Goal: Task Accomplishment & Management: Manage account settings

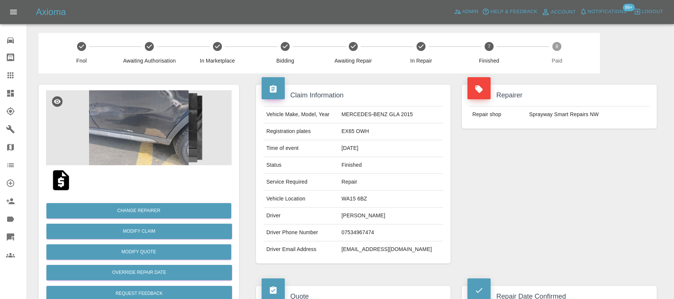
scroll to position [64, 0]
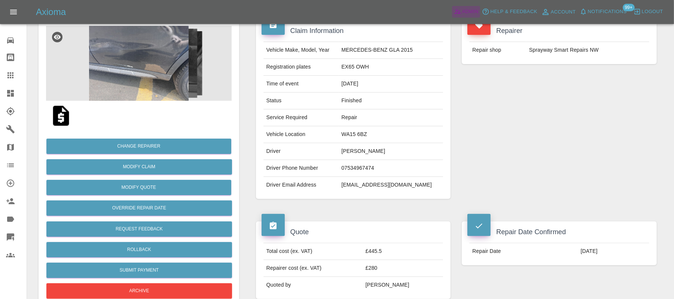
click at [469, 16] on span "Admin" at bounding box center [470, 11] width 16 height 9
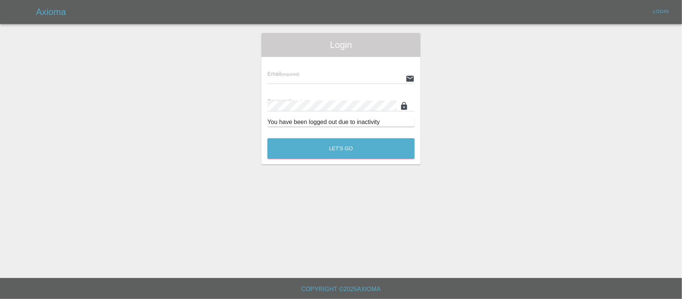
type input "[PERSON_NAME][EMAIL_ADDRESS][DOMAIN_NAME]"
click at [367, 159] on div "Let's Go" at bounding box center [341, 147] width 148 height 28
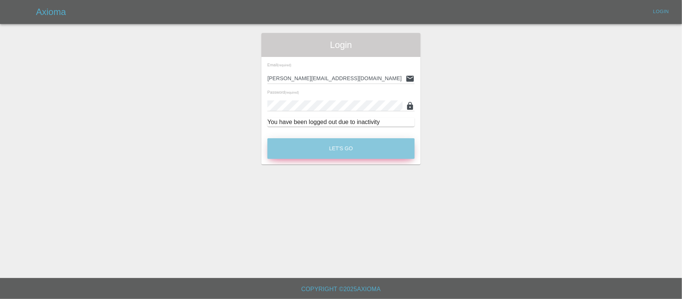
click at [370, 150] on button "Let's Go" at bounding box center [340, 148] width 147 height 21
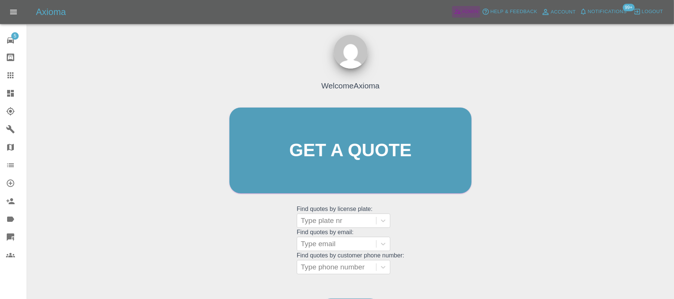
click at [462, 9] on link "Admin" at bounding box center [466, 12] width 28 height 12
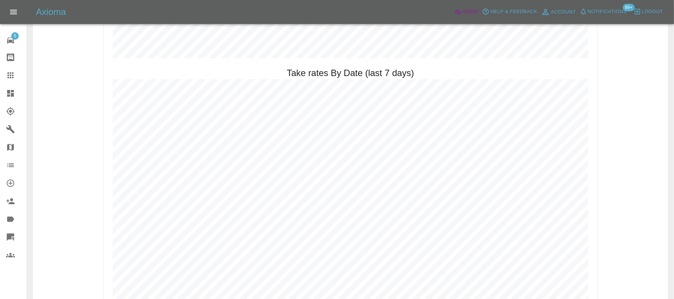
scroll to position [1133, 0]
